Goal: Task Accomplishment & Management: Manage account settings

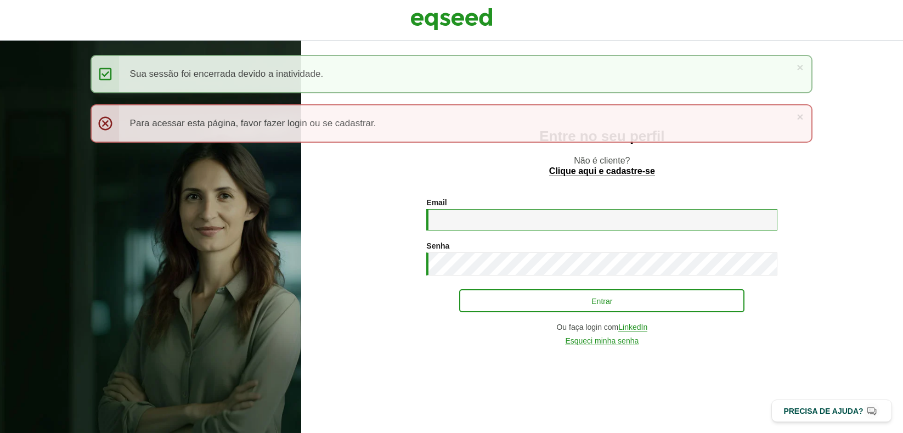
type input "**********"
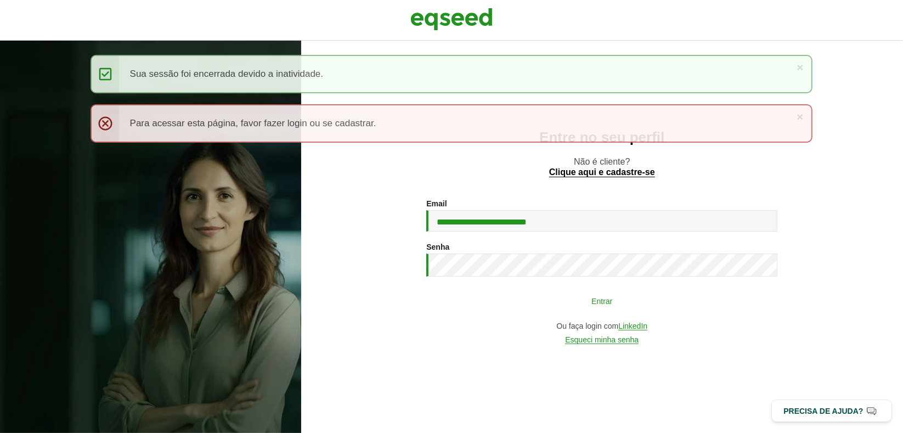
click at [565, 308] on button "Entrar" at bounding box center [601, 300] width 285 height 21
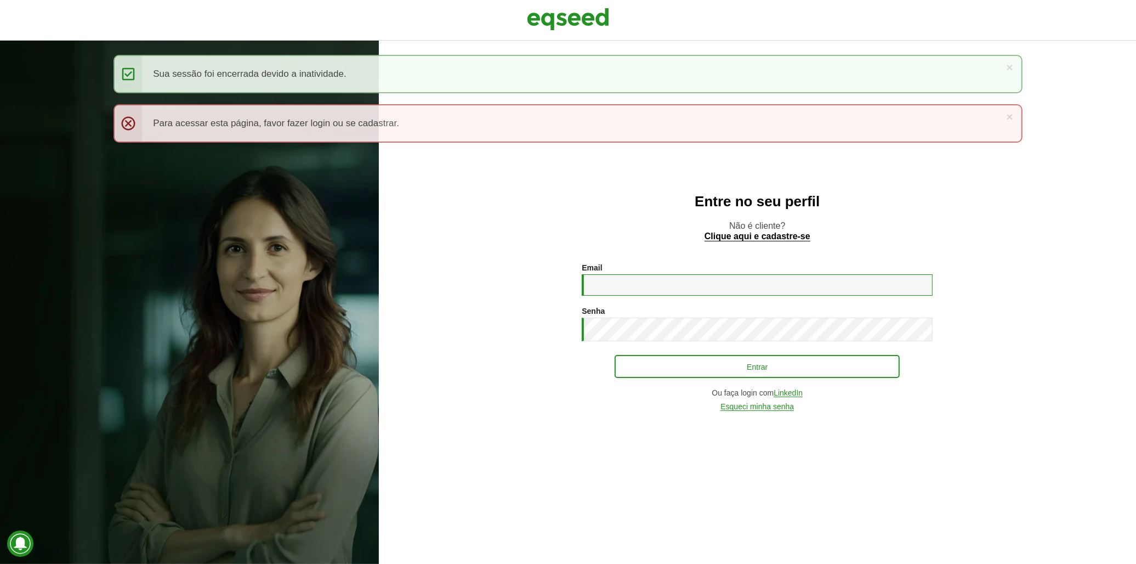
type input "**********"
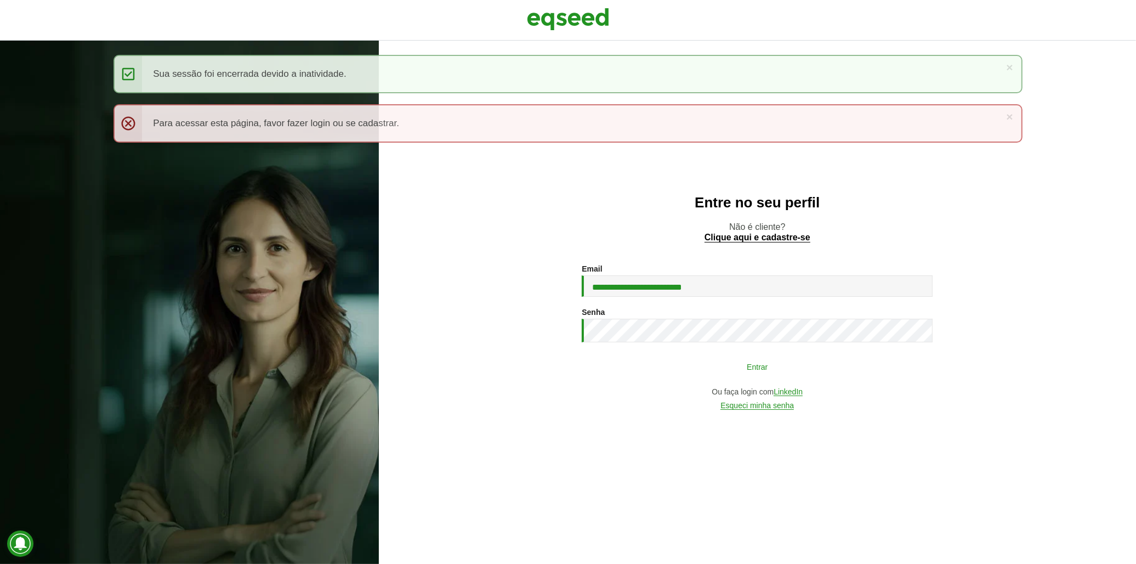
click at [770, 373] on button "Entrar" at bounding box center [757, 366] width 285 height 21
